Goal: Obtain resource: Obtain resource

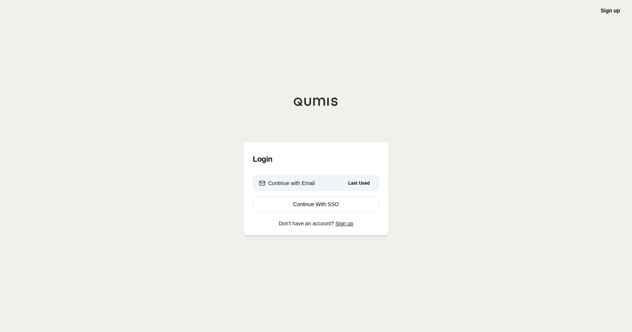
click at [302, 182] on div "Continue with Email" at bounding box center [287, 183] width 56 height 8
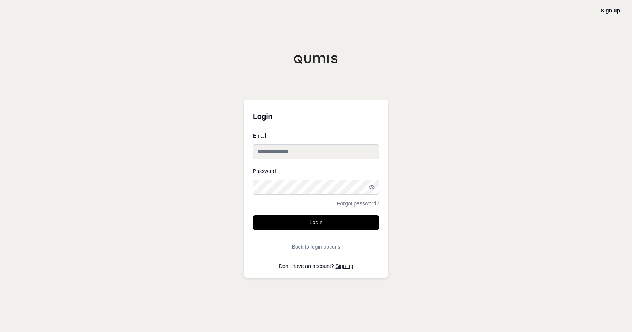
type input "**********"
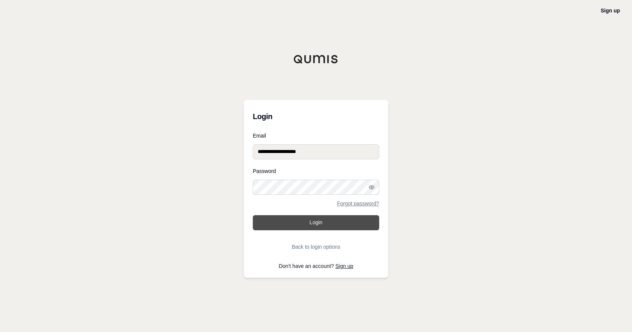
click at [314, 221] on button "Login" at bounding box center [316, 222] width 126 height 15
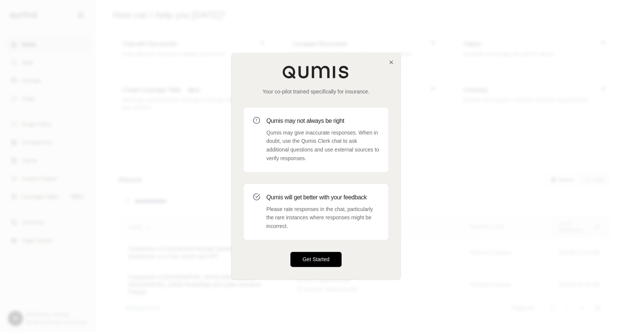
click at [317, 261] on button "Get Started" at bounding box center [315, 258] width 51 height 15
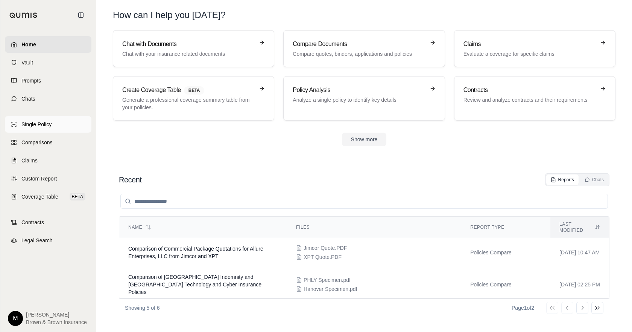
click at [47, 125] on span "Single Policy" at bounding box center [36, 124] width 30 height 8
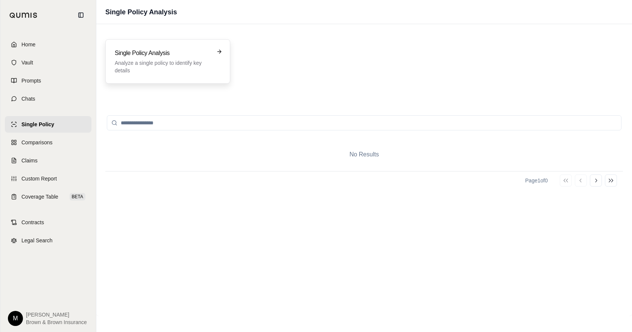
click at [170, 59] on div "Single Policy Analysis Analyze a single policy to identify key details" at bounding box center [163, 62] width 96 height 26
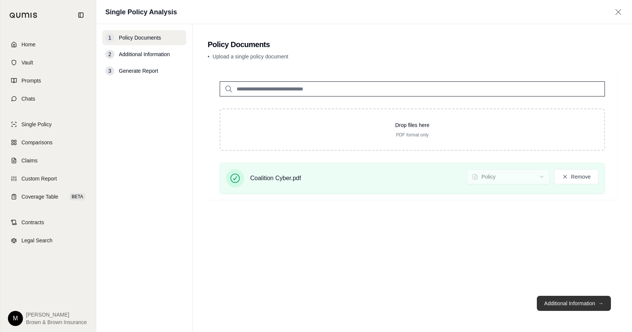
click at [567, 300] on button "Additional Information →" at bounding box center [574, 302] width 74 height 15
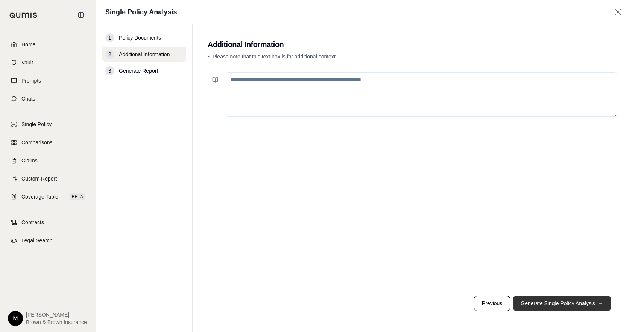
click at [567, 300] on button "Generate Single Policy Analysis →" at bounding box center [562, 302] width 98 height 15
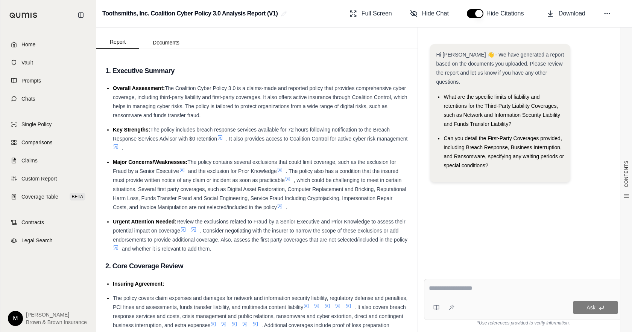
click at [481, 286] on textarea at bounding box center [523, 287] width 189 height 9
type textarea "*"
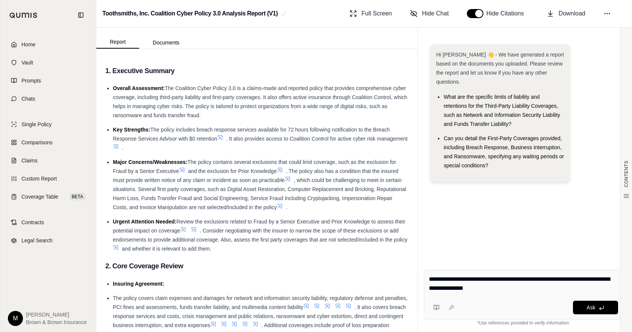
type textarea "**********"
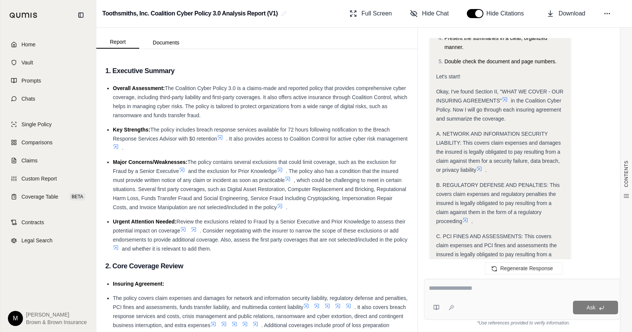
scroll to position [414, 0]
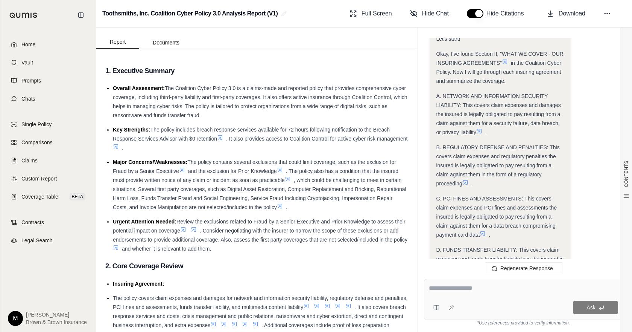
click at [463, 122] on span "A. NETWORK AND INFORMATION SECURITY LIABILITY: This covers claim expenses and d…" at bounding box center [498, 114] width 125 height 42
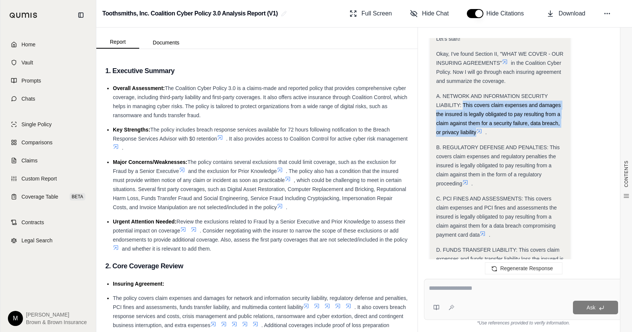
drag, startPoint x: 475, startPoint y: 124, endPoint x: 464, endPoint y: 94, distance: 31.6
click at [464, 94] on span "A. NETWORK AND INFORMATION SECURITY LIABILITY: This covers claim expenses and d…" at bounding box center [498, 114] width 125 height 42
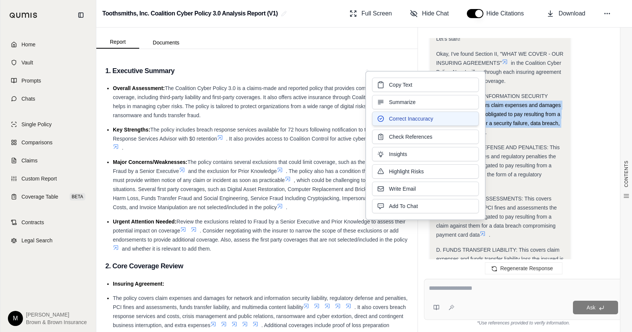
copy span "This covers claim expenses and damages the insured is legally obligated to pay …"
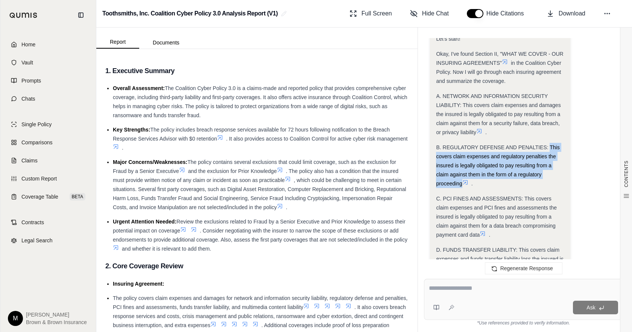
drag, startPoint x: 549, startPoint y: 137, endPoint x: 462, endPoint y: 174, distance: 94.6
click at [462, 174] on span "B. REGULATORY DEFENSE AND PENALTIES: This covers claim expenses and regulatory …" at bounding box center [497, 165] width 123 height 42
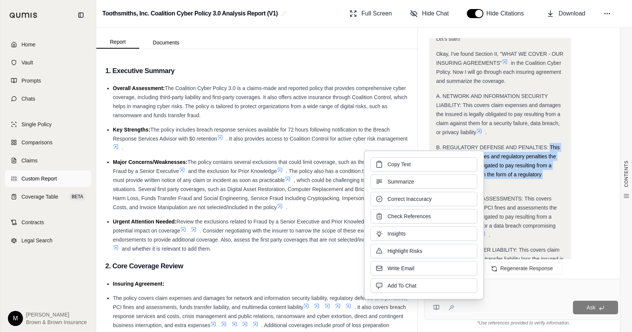
copy span "This covers claim expenses and regulatory penalties the insured is legally obli…"
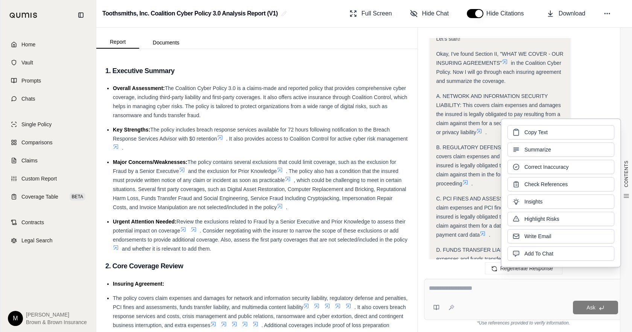
click at [459, 195] on span "C. PCI FINES AND ASSESSMENTS: This covers claim expenses and PCI fines and asse…" at bounding box center [496, 216] width 121 height 42
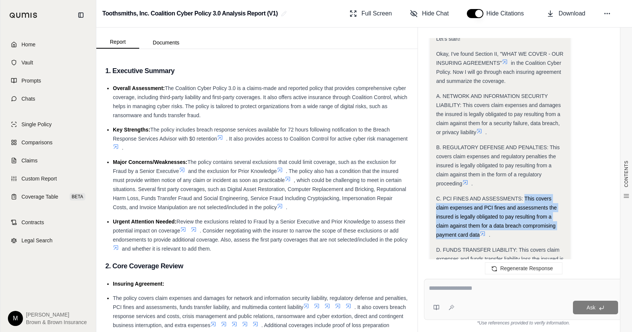
drag, startPoint x: 479, startPoint y: 227, endPoint x: 525, endPoint y: 189, distance: 59.9
click at [525, 195] on span "C. PCI FINES AND ASSESSMENTS: This covers claim expenses and PCI fines and asse…" at bounding box center [496, 216] width 121 height 42
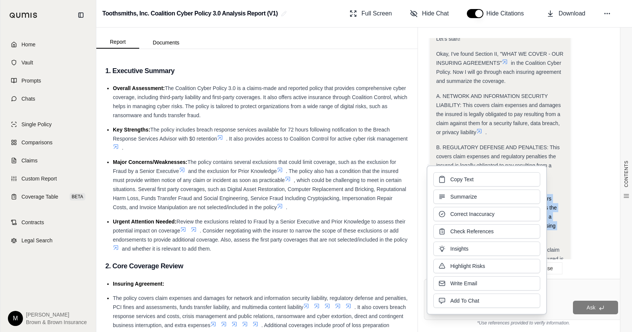
copy span "This covers claim expenses and PCI fines and assessments the insured is legally…"
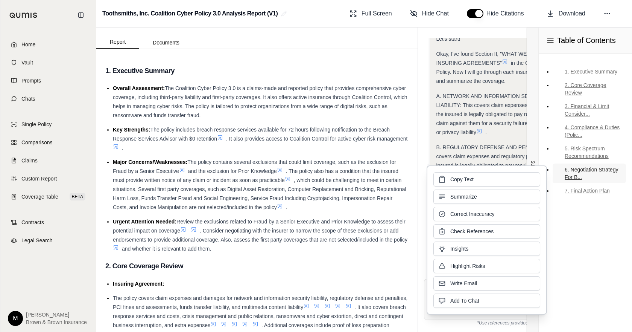
click at [608, 181] on link "6. Negotiation Strategy For B..." at bounding box center [589, 173] width 73 height 20
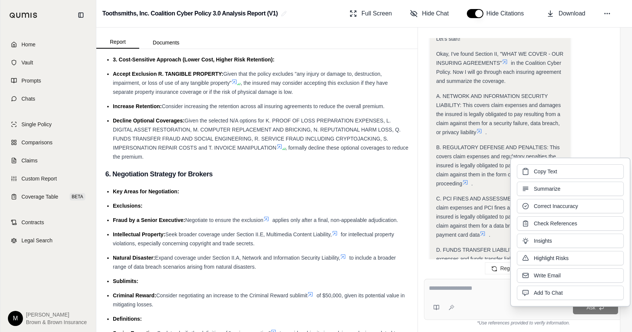
click at [474, 127] on div "A. NETWORK AND INFORMATION SECURITY LIABILITY: This covers claim expenses and d…" at bounding box center [500, 113] width 128 height 45
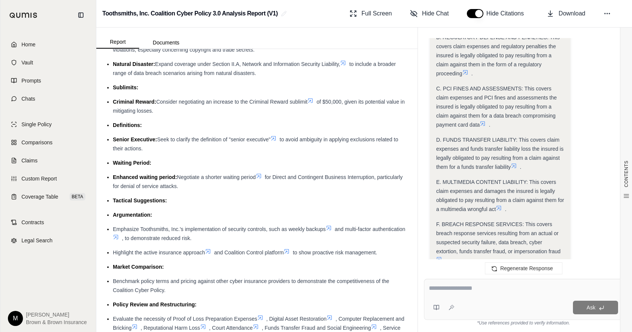
scroll to position [527, 0]
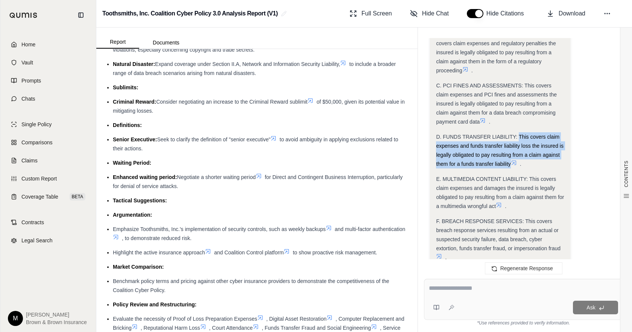
drag, startPoint x: 519, startPoint y: 128, endPoint x: 510, endPoint y: 156, distance: 30.1
click at [510, 156] on span "D. FUNDS TRANSFER LIABILITY: This covers claim expenses and funds transfer liab…" at bounding box center [500, 150] width 128 height 33
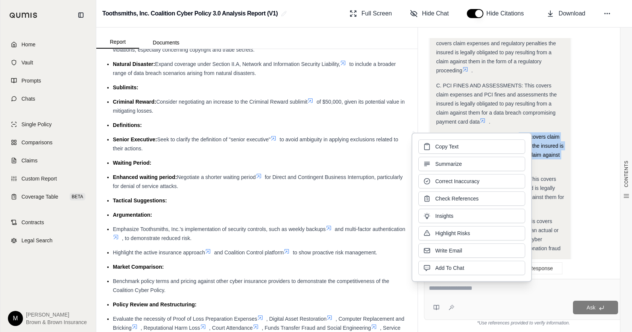
copy span "This covers claim expenses and funds transfer liability loss the insured is leg…"
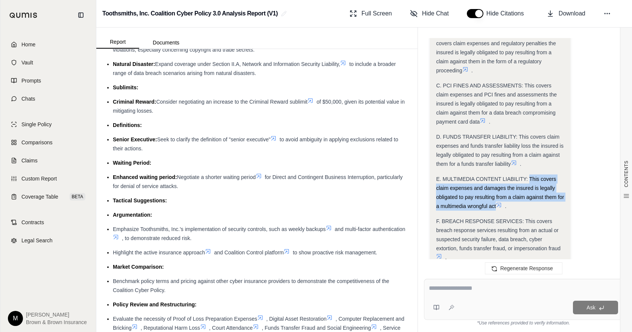
drag, startPoint x: 496, startPoint y: 197, endPoint x: 530, endPoint y: 170, distance: 43.7
click at [530, 176] on span "E. MULTIMEDIA CONTENT LIABILITY: This covers claim expenses and damages the ins…" at bounding box center [500, 192] width 128 height 33
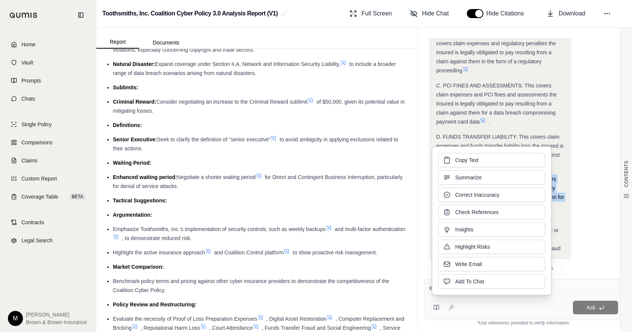
copy span "This covers claim expenses and damages the insured is legally obligated to pay …"
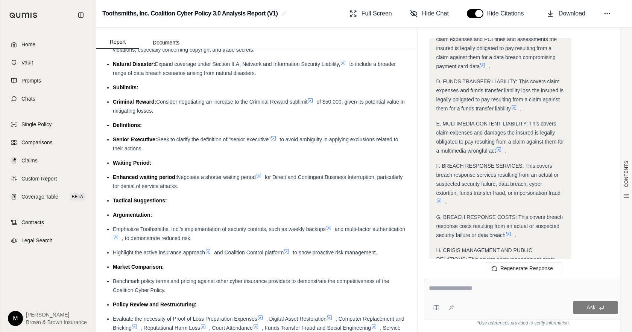
scroll to position [602, 0]
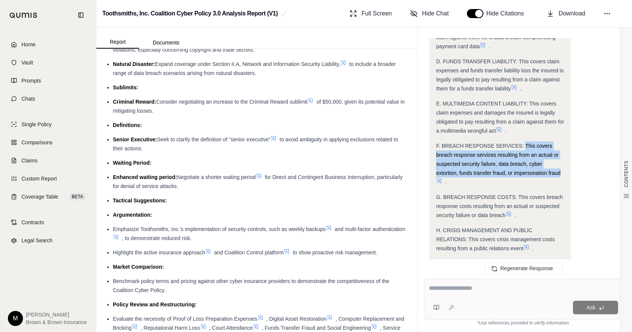
drag, startPoint x: 560, startPoint y: 164, endPoint x: 526, endPoint y: 137, distance: 44.0
click at [526, 143] on span "F. BREACH RESPONSE SERVICES: This covers breach response services resulting fro…" at bounding box center [498, 159] width 125 height 33
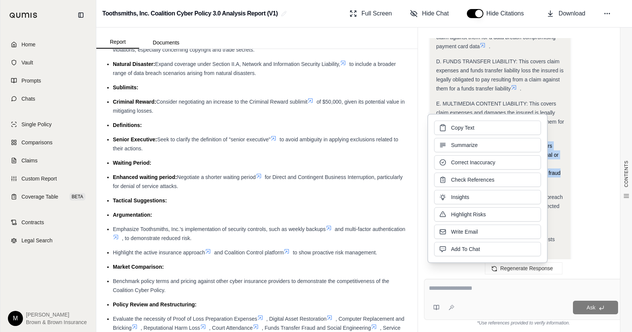
copy span "This covers breach response services resulting from an actual or suspected secu…"
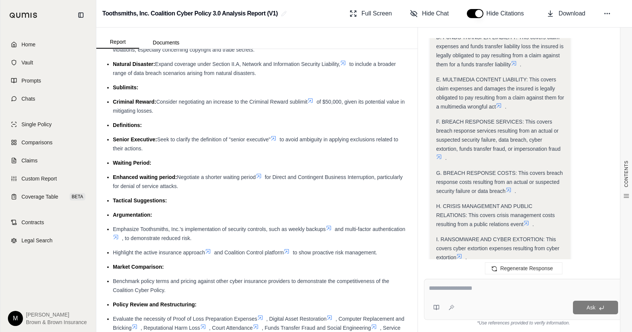
scroll to position [640, 0]
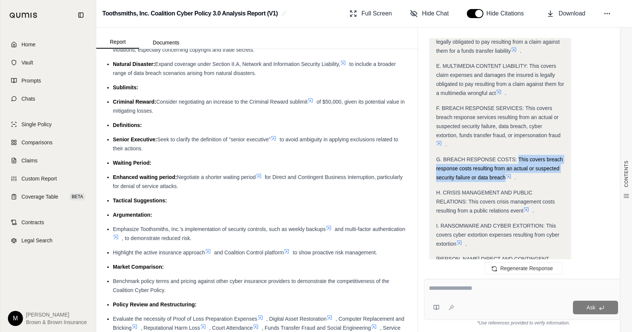
drag, startPoint x: 505, startPoint y: 168, endPoint x: 520, endPoint y: 151, distance: 23.5
click at [520, 156] on span "G. BREACH RESPONSE COSTS: This covers breach response costs resulting from an a…" at bounding box center [499, 168] width 127 height 24
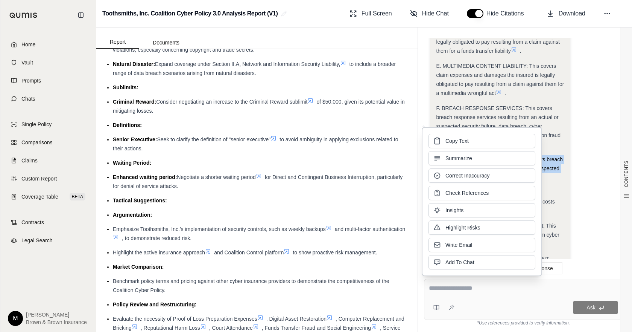
copy span "This covers breach response costs resulting from an actual or suspected securit…"
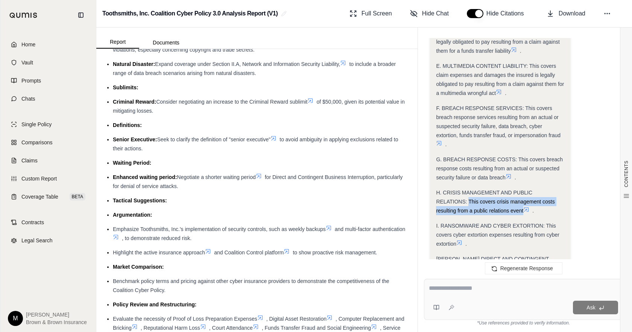
drag, startPoint x: 469, startPoint y: 192, endPoint x: 524, endPoint y: 204, distance: 56.5
click at [524, 204] on span "H. CRISIS MANAGEMENT AND PUBLIC RELATIONS: This covers crisis management costs …" at bounding box center [495, 201] width 119 height 24
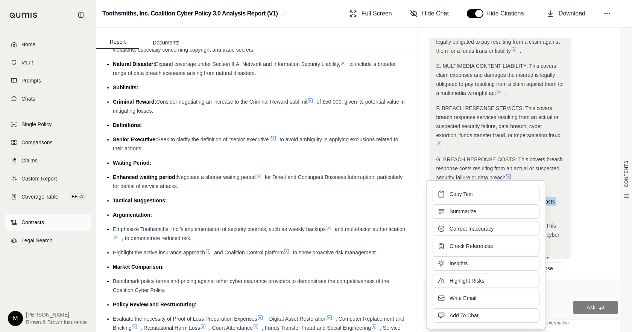
copy span "This covers crisis management costs resulting from a public relations event"
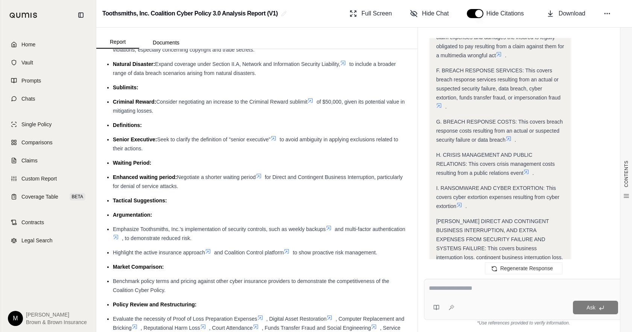
scroll to position [715, 0]
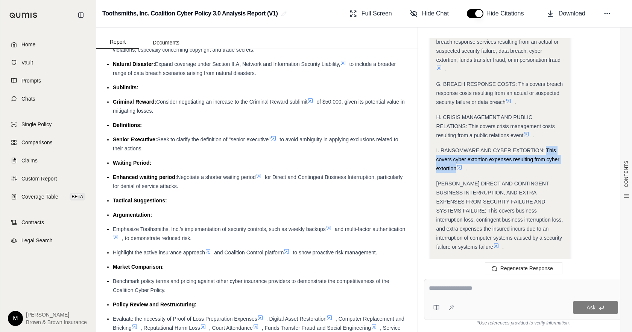
drag, startPoint x: 547, startPoint y: 141, endPoint x: 456, endPoint y: 162, distance: 93.6
click at [456, 162] on div "I. RANSOMWARE AND CYBER EXTORTION: This covers cyber extortion expenses resulti…" at bounding box center [500, 159] width 128 height 27
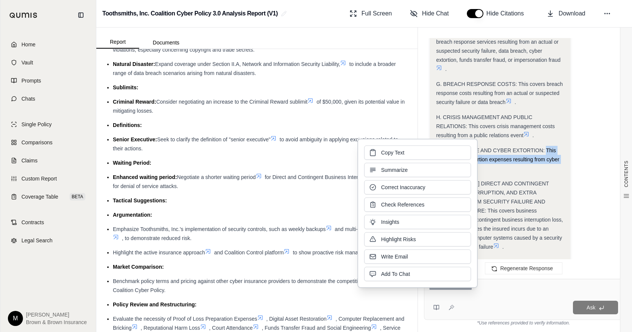
copy span "This covers cyber extortion expenses resulting from cyber extortion"
click at [556, 196] on div "[PERSON_NAME] DIRECT AND CONTINGENT BUSINESS INTERRUPTION, AND EXTRA EXPENSES F…" at bounding box center [500, 215] width 128 height 72
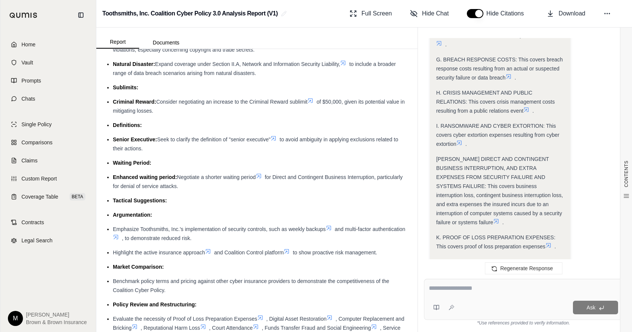
scroll to position [753, 0]
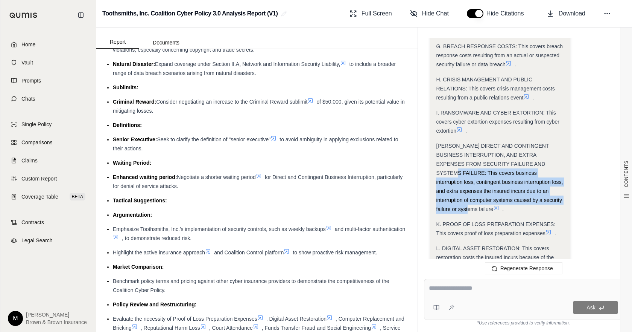
drag, startPoint x: 552, startPoint y: 155, endPoint x: 542, endPoint y: 192, distance: 38.2
click at [542, 192] on span "[PERSON_NAME] DIRECT AND CONTINGENT BUSINESS INTERRUPTION, AND EXTRA EXPENSES F…" at bounding box center [499, 177] width 127 height 69
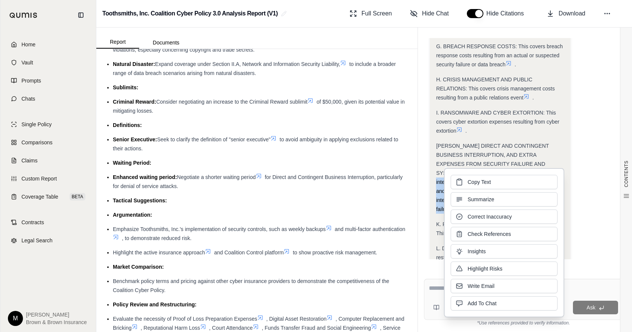
copy span "This covers business interruption loss, contingent business interruption loss, …"
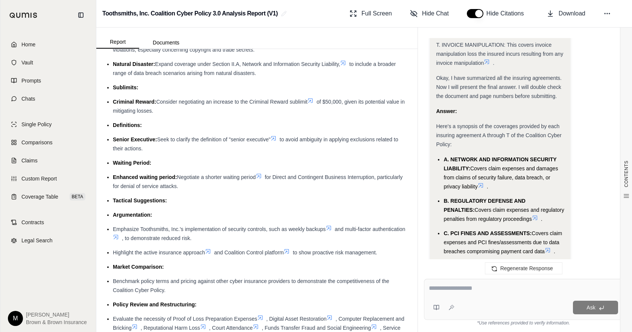
scroll to position [1242, 0]
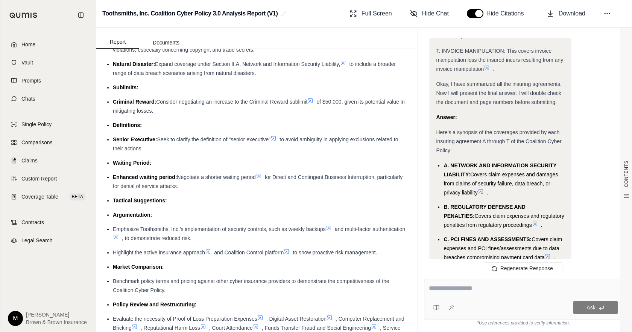
drag, startPoint x: 472, startPoint y: 156, endPoint x: 478, endPoint y: 178, distance: 22.2
click at [478, 178] on li "A. NETWORK AND INFORMATION SECURITY LIABILITY: Covers claim expenses and damage…" at bounding box center [504, 179] width 120 height 36
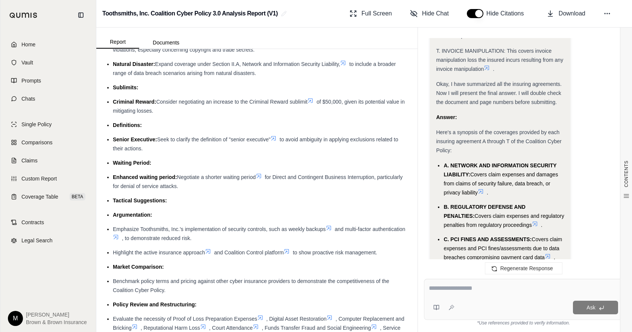
drag, startPoint x: 444, startPoint y: 198, endPoint x: 509, endPoint y: 208, distance: 66.3
click at [509, 213] on span "Covers claim expenses and regulatory penalties from regulatory proceedings" at bounding box center [504, 220] width 120 height 15
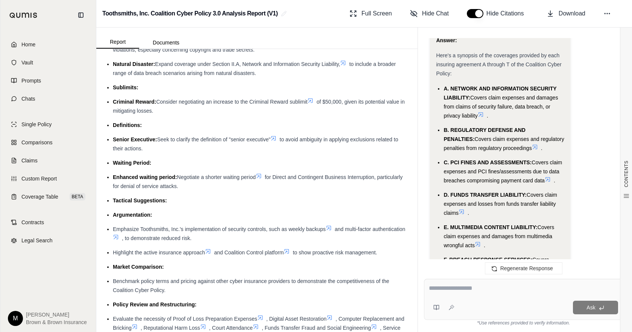
scroll to position [1317, 0]
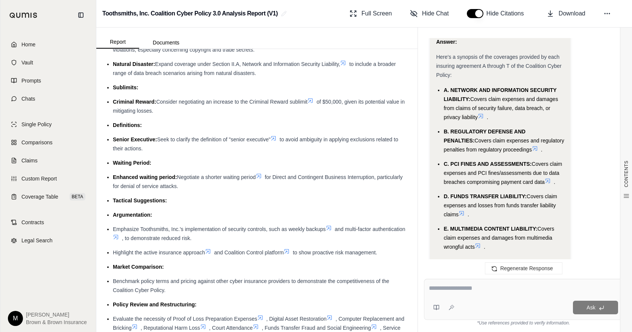
drag, startPoint x: 534, startPoint y: 146, endPoint x: 544, endPoint y: 167, distance: 22.7
click at [544, 167] on li "C. PCI FINES AND ASSESSMENTS: Covers claim expenses and PCI fines/assessments d…" at bounding box center [504, 172] width 120 height 27
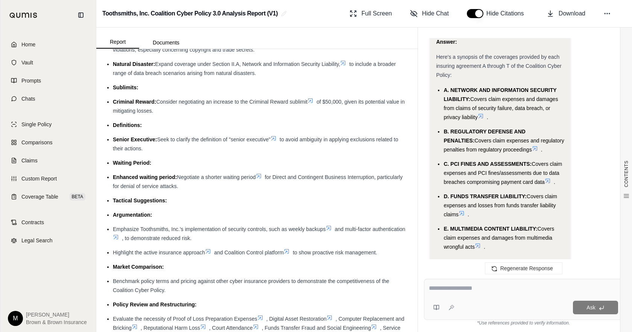
click at [445, 195] on span "Covers claim expenses and losses from funds transfer liability claims" at bounding box center [501, 205] width 114 height 24
drag, startPoint x: 529, startPoint y: 178, endPoint x: 458, endPoint y: 198, distance: 73.9
click at [458, 198] on span "Covers claim expenses and losses from funds transfer liability claims" at bounding box center [501, 205] width 114 height 24
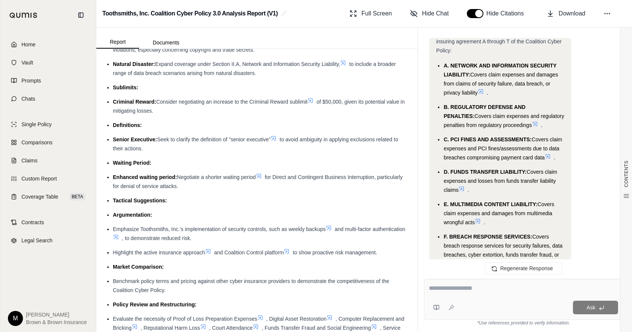
scroll to position [1355, 0]
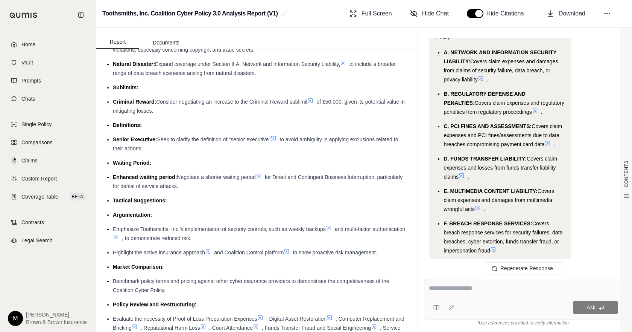
drag, startPoint x: 539, startPoint y: 173, endPoint x: 474, endPoint y: 193, distance: 67.6
click at [474, 193] on span "Covers claim expenses and damages from multimedia wrongful acts" at bounding box center [499, 200] width 111 height 24
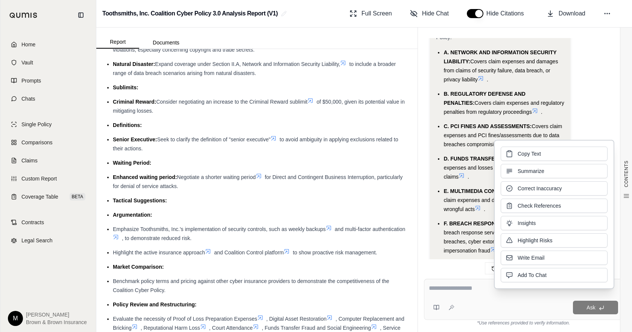
click at [455, 188] on span "Covers claim expenses and damages from multimedia wrongful acts" at bounding box center [499, 200] width 111 height 24
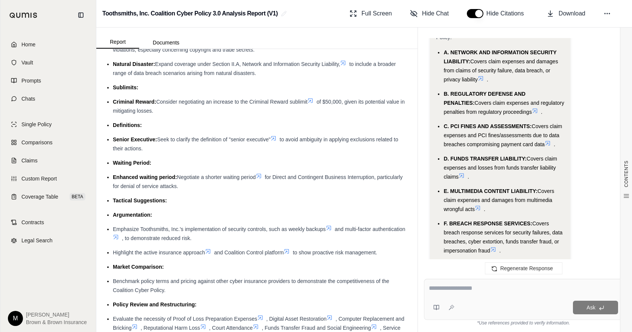
scroll to position [1430, 0]
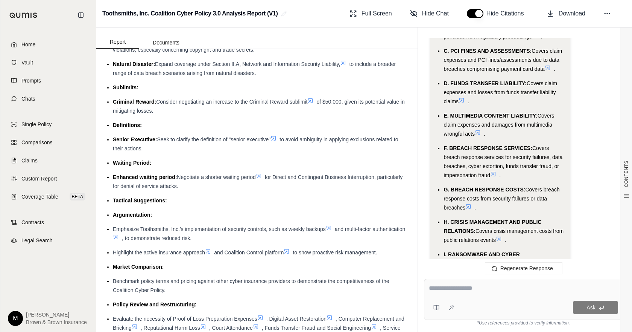
drag, startPoint x: 490, startPoint y: 157, endPoint x: 534, endPoint y: 131, distance: 51.8
click at [534, 145] on span "Covers breach response services for security failures, data breaches, cyber ext…" at bounding box center [503, 161] width 119 height 33
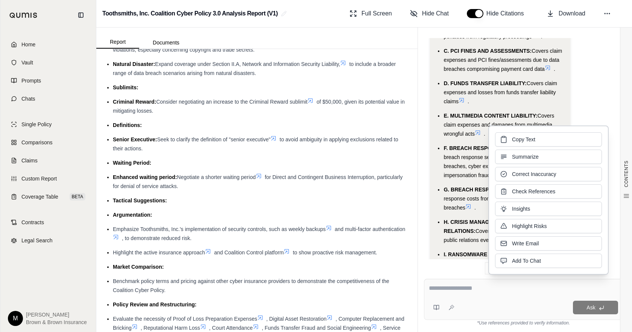
click at [453, 185] on li "G. BREACH RESPONSE COSTS: Covers breach response costs from security failures o…" at bounding box center [504, 198] width 120 height 27
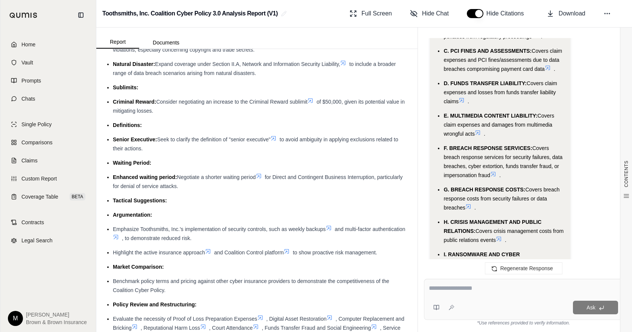
drag, startPoint x: 527, startPoint y: 171, endPoint x: 464, endPoint y: 190, distance: 65.3
click at [464, 190] on span "Covers breach response costs from security failures or data breaches" at bounding box center [502, 198] width 116 height 24
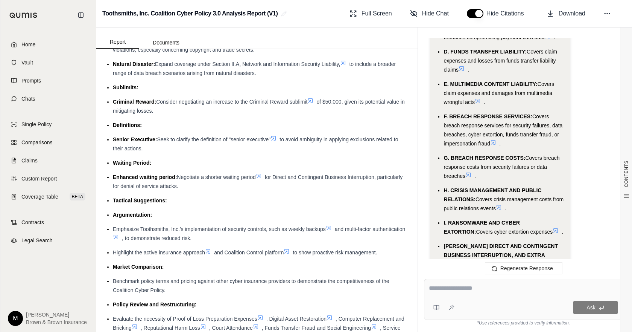
scroll to position [1505, 0]
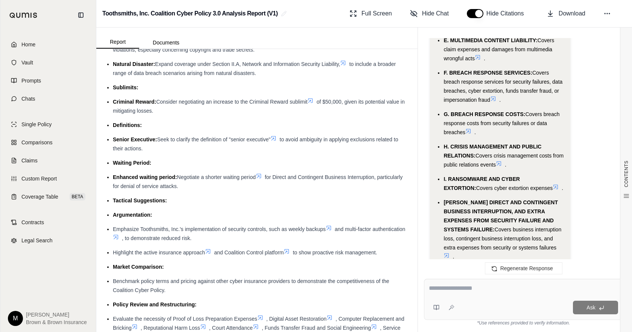
drag, startPoint x: 507, startPoint y: 147, endPoint x: 478, endPoint y: 138, distance: 30.9
click at [478, 152] on span "Covers crisis management costs from public relations events" at bounding box center [504, 159] width 120 height 15
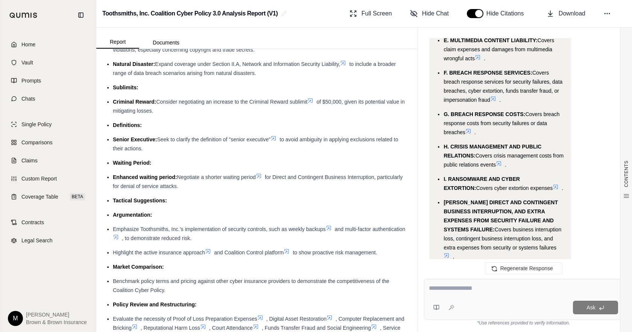
drag, startPoint x: 445, startPoint y: 170, endPoint x: 520, endPoint y: 173, distance: 74.9
click at [520, 174] on li "I. RANSOMWARE AND CYBER EXTORTION: Covers cyber extortion expenses ." at bounding box center [504, 183] width 120 height 18
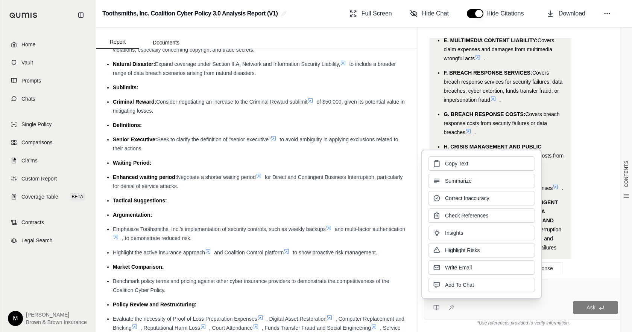
click at [547, 115] on li "G. BREACH RESPONSE COSTS: Covers breach response costs from security failures o…" at bounding box center [504, 122] width 120 height 27
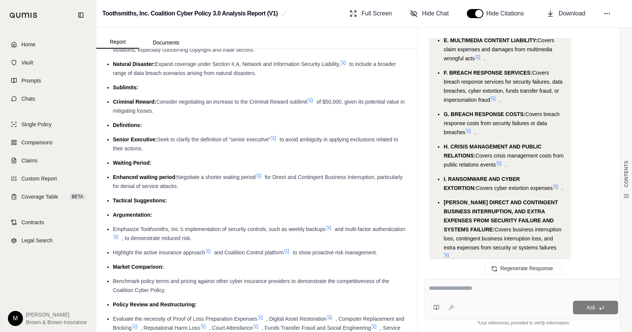
drag, startPoint x: 444, startPoint y: 210, endPoint x: 506, endPoint y: 232, distance: 65.7
click at [506, 232] on span "Covers business interruption loss, contingent business interruption loss, and e…" at bounding box center [503, 238] width 118 height 24
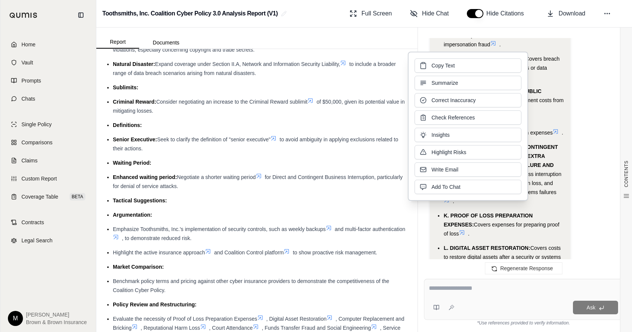
scroll to position [1543, 0]
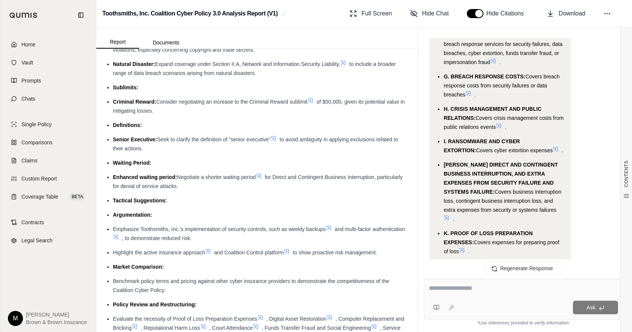
drag, startPoint x: 458, startPoint y: 225, endPoint x: 476, endPoint y: 212, distance: 21.8
click at [476, 239] on span "Covers expenses for preparing proof of loss" at bounding box center [502, 246] width 116 height 15
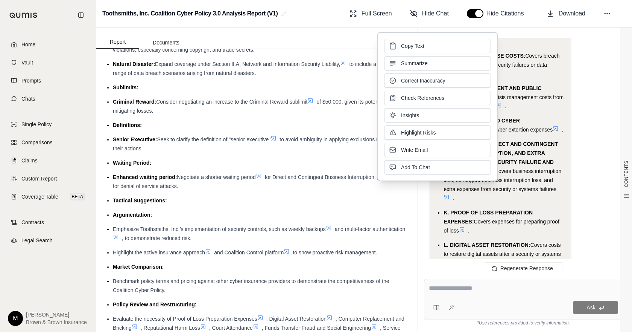
scroll to position [1580, 0]
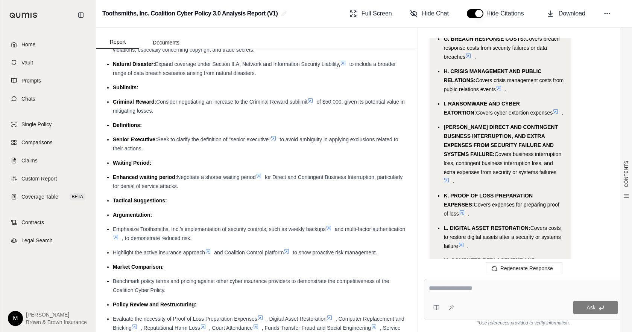
drag, startPoint x: 458, startPoint y: 219, endPoint x: 532, endPoint y: 199, distance: 77.4
click at [532, 225] on span "Covers costs to restore digital assets after a security or systems failure" at bounding box center [502, 237] width 117 height 24
click at [448, 157] on li "[PERSON_NAME] DIRECT AND CONTINGENT BUSINESS INTERRUPTION, AND EXTRA EXPENSES F…" at bounding box center [504, 153] width 120 height 63
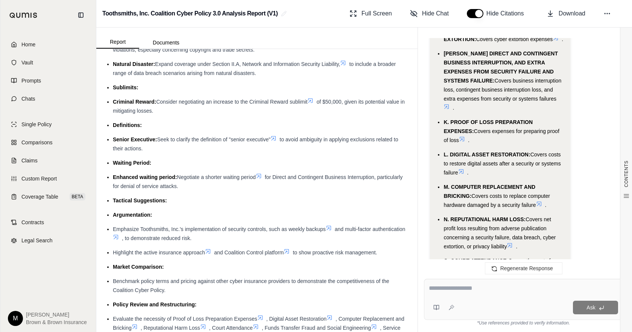
scroll to position [1656, 0]
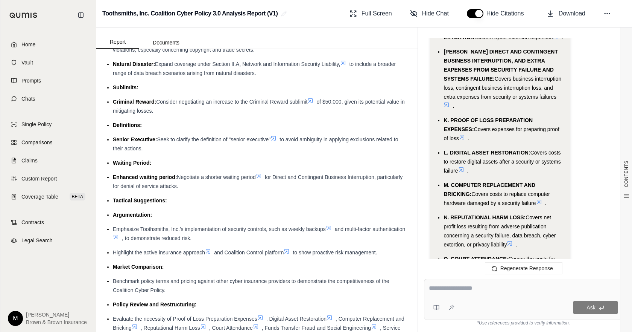
drag, startPoint x: 473, startPoint y: 166, endPoint x: 535, endPoint y: 179, distance: 63.6
click at [535, 180] on li "M. COMPUTER REPLACEMENT AND BRICKING: Covers costs to replace computer hardware…" at bounding box center [504, 193] width 120 height 27
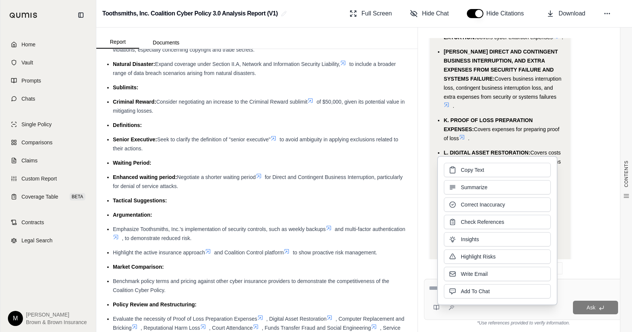
click at [487, 149] on span "Covers costs to restore digital assets after a security or systems failure" at bounding box center [502, 161] width 117 height 24
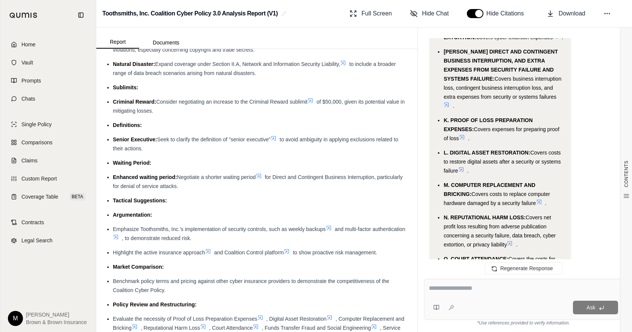
drag, startPoint x: 507, startPoint y: 217, endPoint x: 528, endPoint y: 190, distance: 34.1
click at [528, 214] on span "Covers net profit loss resulting from adverse publication concerning a security…" at bounding box center [500, 230] width 112 height 33
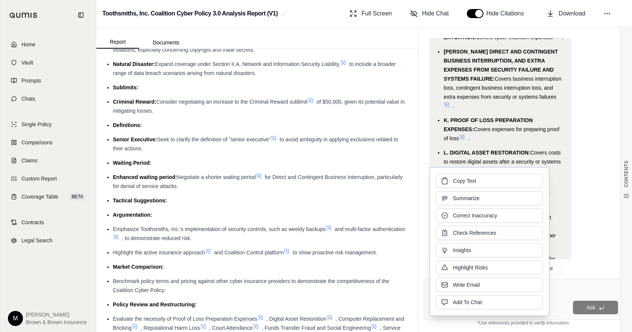
click at [468, 149] on span "Covers costs to restore digital assets after a security or systems failure" at bounding box center [502, 161] width 117 height 24
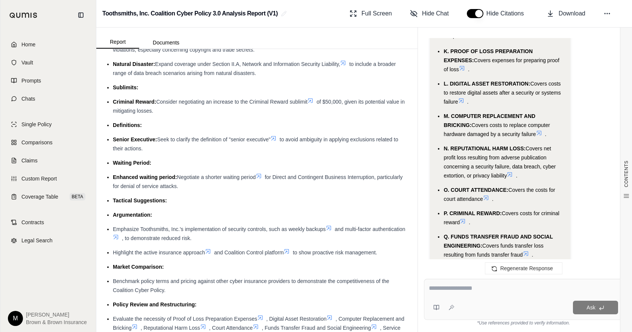
scroll to position [1731, 0]
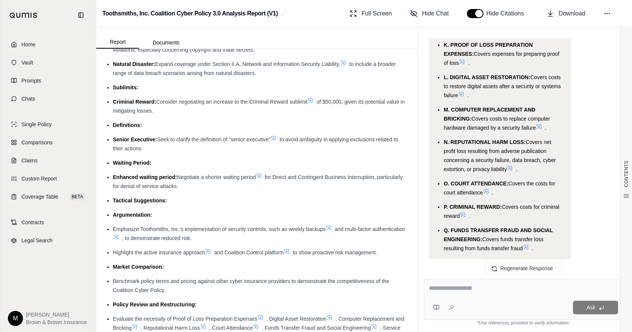
drag, startPoint x: 511, startPoint y: 156, endPoint x: 482, endPoint y: 166, distance: 30.5
click at [482, 180] on span "Covers the costs for court attendance" at bounding box center [499, 187] width 111 height 15
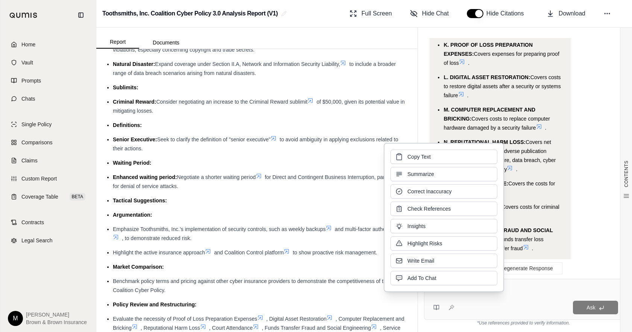
click at [550, 204] on span "Covers costs for criminal reward" at bounding box center [502, 211] width 116 height 15
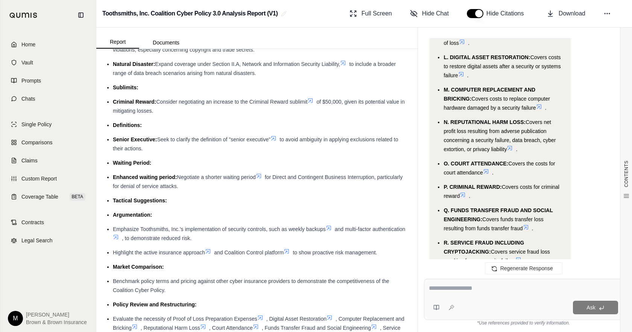
scroll to position [1769, 0]
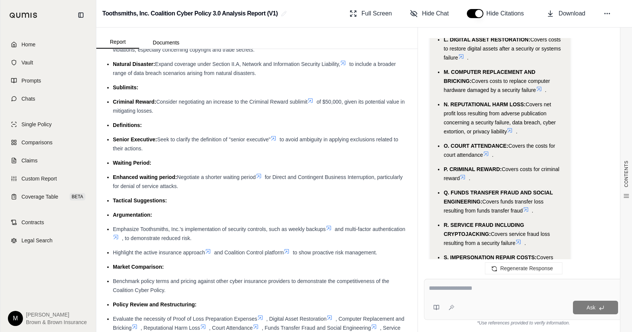
drag, startPoint x: 485, startPoint y: 174, endPoint x: 522, endPoint y: 183, distance: 37.9
click at [522, 198] on span "Covers funds transfer loss resulting from funds transfer fraud" at bounding box center [494, 205] width 100 height 15
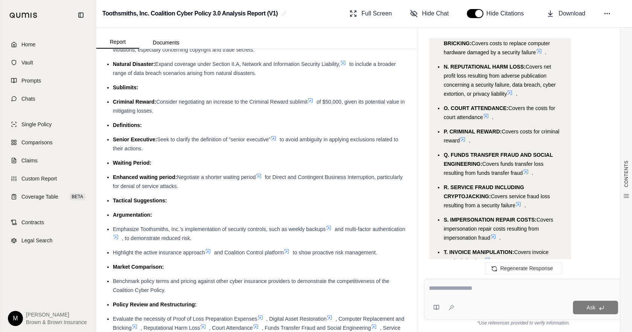
drag, startPoint x: 492, startPoint y: 169, endPoint x: 516, endPoint y: 181, distance: 27.3
click at [516, 193] on span "Covers service fraud loss resulting from a security failure" at bounding box center [497, 200] width 106 height 15
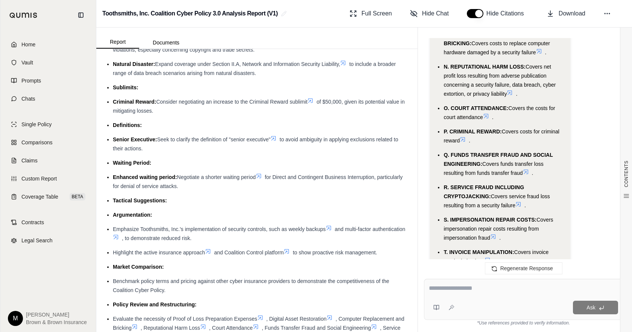
click at [520, 201] on icon at bounding box center [519, 204] width 6 height 6
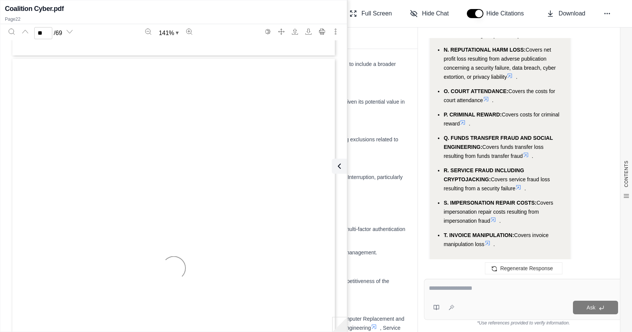
scroll to position [8846, 0]
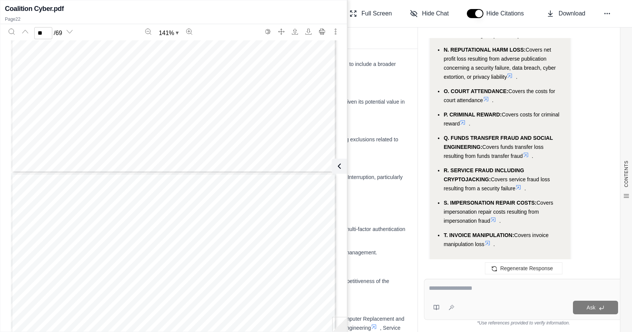
type input "**"
click at [9, 31] on icon "Search" at bounding box center [12, 32] width 6 height 6
type input "**********"
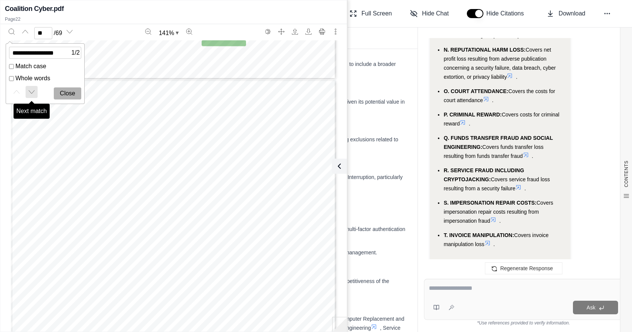
click at [32, 91] on icon "Next match" at bounding box center [32, 92] width 6 height 6
type input "**"
click at [532, 166] on li "R. SERVICE FRAUD INCLUDING CRYPTOJACKING: Covers service fraud loss resulting f…" at bounding box center [504, 179] width 120 height 27
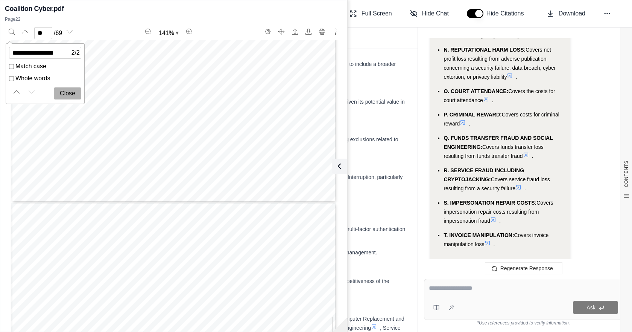
drag, startPoint x: 492, startPoint y: 152, endPoint x: 515, endPoint y: 163, distance: 25.6
click at [515, 176] on span "Covers service fraud loss resulting from a security failure" at bounding box center [497, 183] width 106 height 15
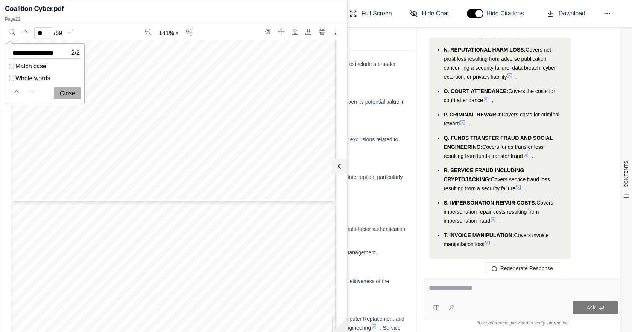
drag, startPoint x: 538, startPoint y: 174, endPoint x: 490, endPoint y: 193, distance: 52.2
click at [490, 199] on span "Covers impersonation repair costs resulting from impersonation fraud" at bounding box center [498, 211] width 109 height 24
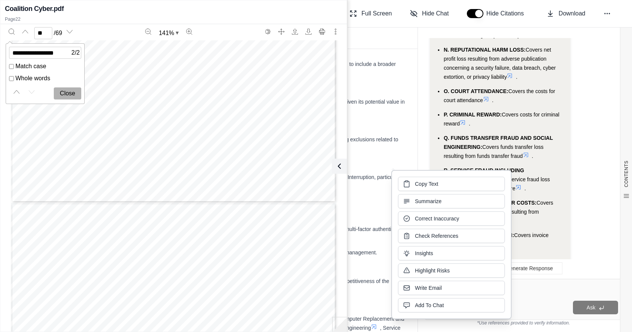
drag, startPoint x: 535, startPoint y: 148, endPoint x: 525, endPoint y: 159, distance: 15.4
click at [535, 166] on li "R. SERVICE FRAUD INCLUDING CRYPTOJACKING: Covers service fraud loss resulting f…" at bounding box center [504, 179] width 120 height 27
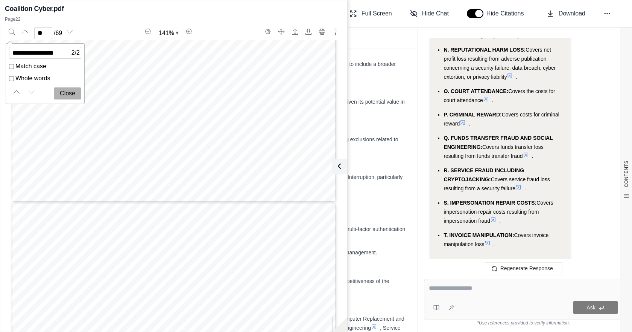
drag, startPoint x: 484, startPoint y: 217, endPoint x: 517, endPoint y: 207, distance: 35.3
click at [517, 232] on span "Covers invoice manipulation loss" at bounding box center [496, 239] width 105 height 15
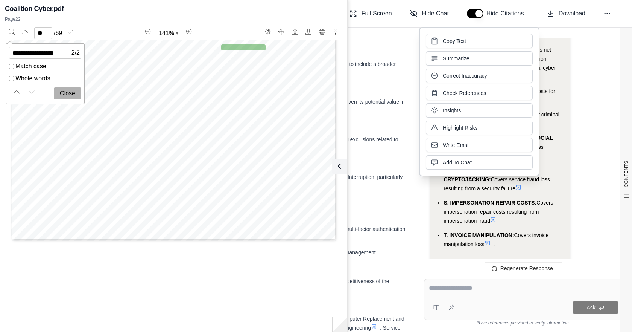
scroll to position [19601, 0]
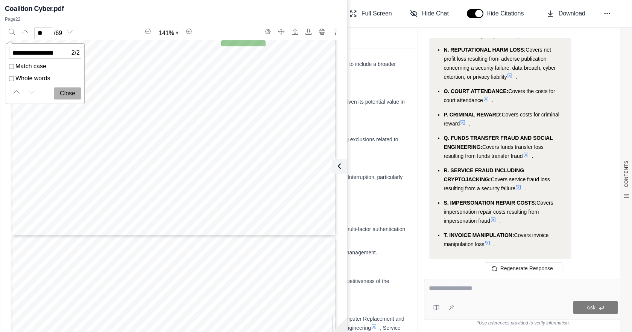
drag, startPoint x: 68, startPoint y: 93, endPoint x: 108, endPoint y: 127, distance: 52.0
click at [68, 93] on button "Close" at bounding box center [67, 93] width 27 height 12
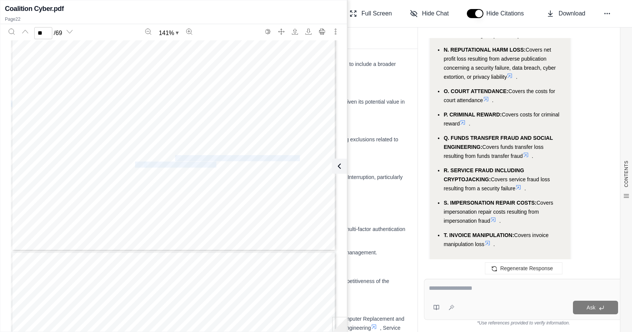
drag, startPoint x: 173, startPoint y: 158, endPoint x: 214, endPoint y: 164, distance: 42.3
click at [214, 164] on div "Coalition Insurance Solutions, Inc. PA License No. 815731 [STREET_ADDRESS][PERS…" at bounding box center [173, 40] width 325 height 421
type input "**"
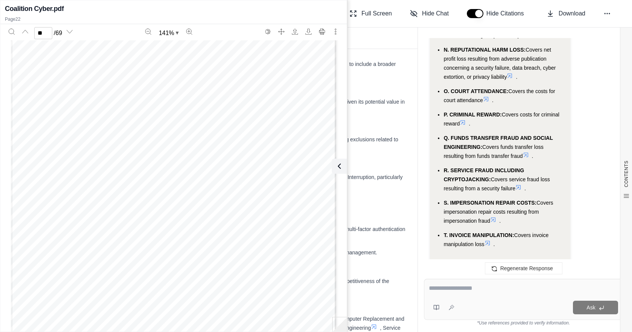
click at [500, 111] on span "P. CRIMINAL REWARD:" at bounding box center [473, 114] width 58 height 6
drag, startPoint x: 503, startPoint y: 87, endPoint x: 460, endPoint y: 96, distance: 44.3
click at [460, 111] on span "Covers costs for criminal reward" at bounding box center [502, 118] width 116 height 15
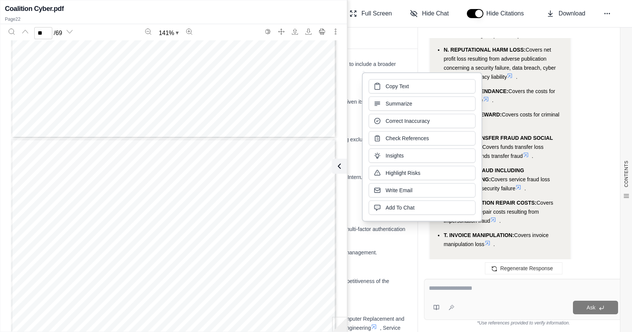
scroll to position [18848, 0]
type input "**"
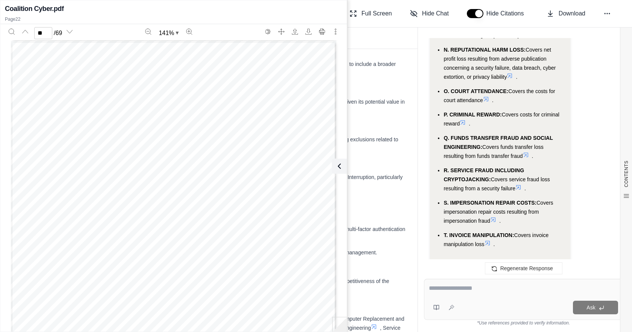
drag, startPoint x: 309, startPoint y: 10, endPoint x: 304, endPoint y: 10, distance: 4.2
click at [309, 10] on div "Coalition Cyber.pdf" at bounding box center [174, 8] width 338 height 11
